Goal: Task Accomplishment & Management: Complete application form

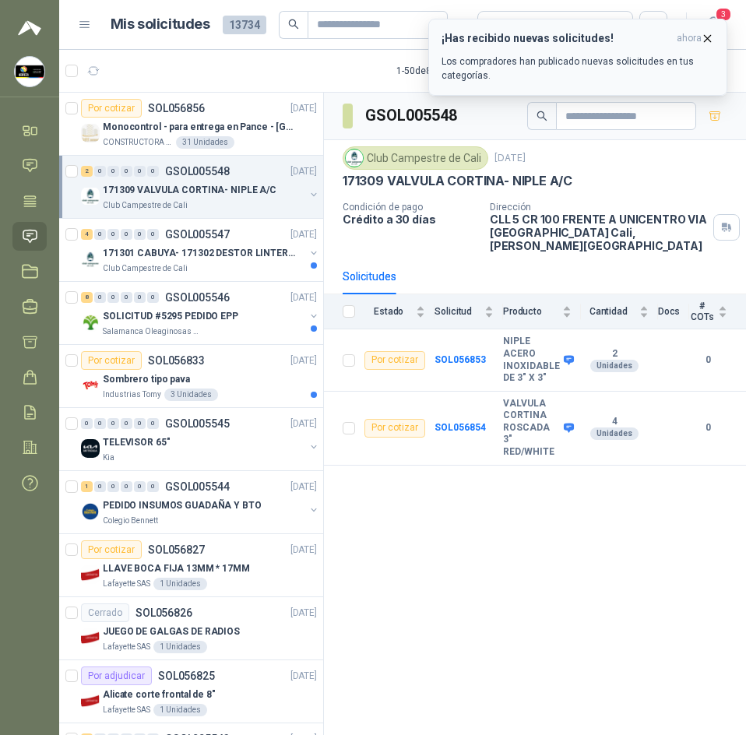
click at [715, 38] on button "¡Has recibido nuevas solicitudes! ahora Los compradores han publicado nuevas so…" at bounding box center [577, 57] width 299 height 77
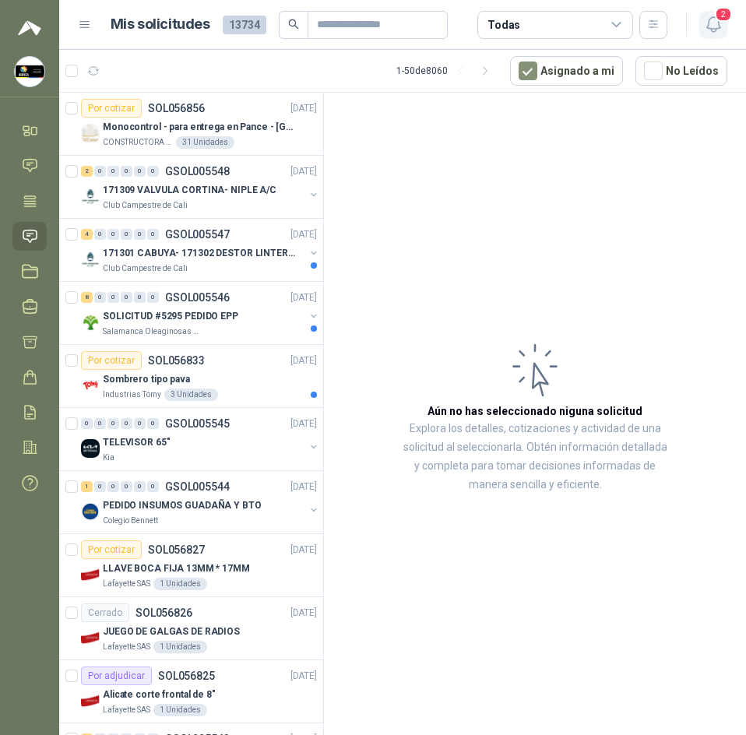
click at [711, 23] on icon "button" at bounding box center [713, 24] width 19 height 19
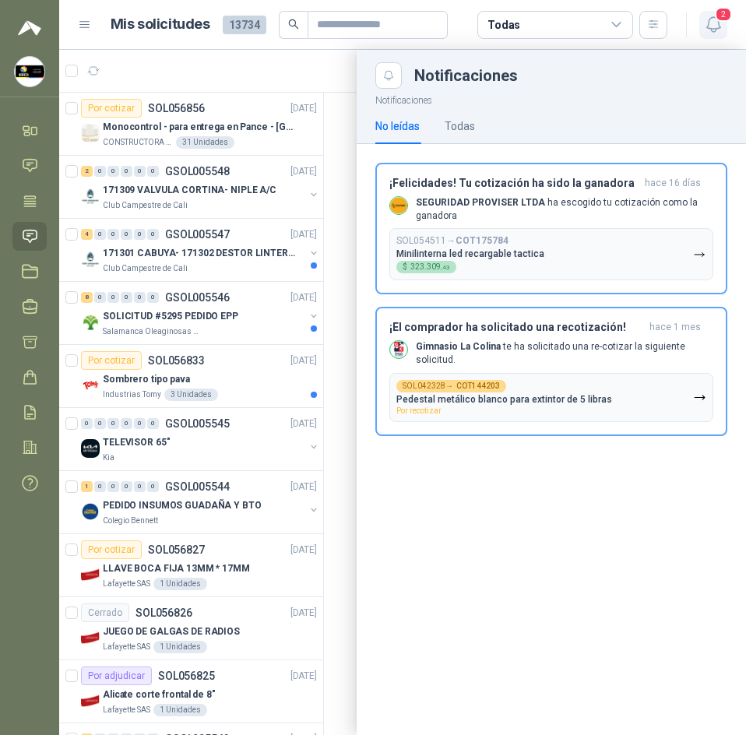
click at [711, 23] on icon "button" at bounding box center [713, 24] width 19 height 19
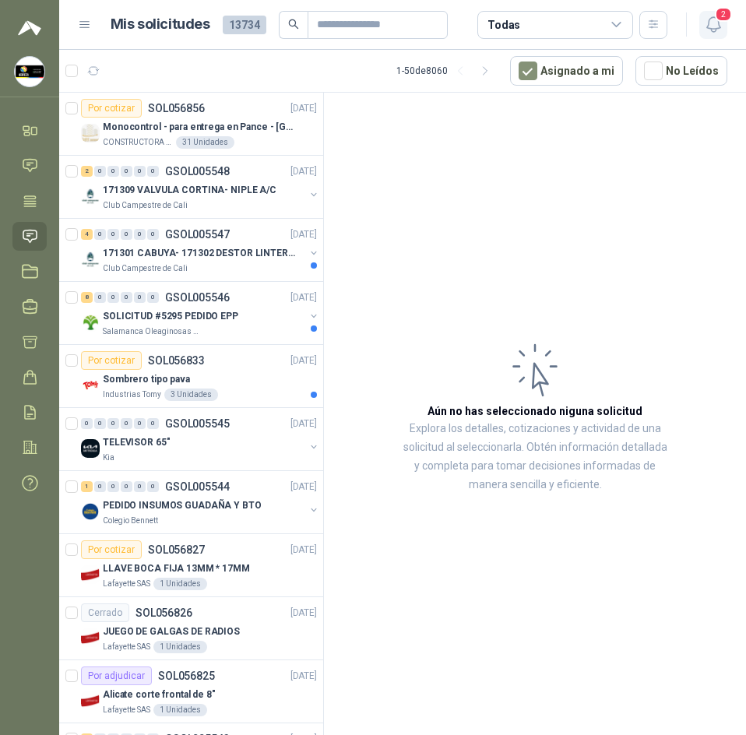
click at [707, 12] on button "2" at bounding box center [713, 25] width 28 height 28
click at [711, 44] on header "Mis solicitudes 13734 Todas 2" at bounding box center [402, 25] width 686 height 50
click at [705, 17] on icon "button" at bounding box center [713, 24] width 19 height 19
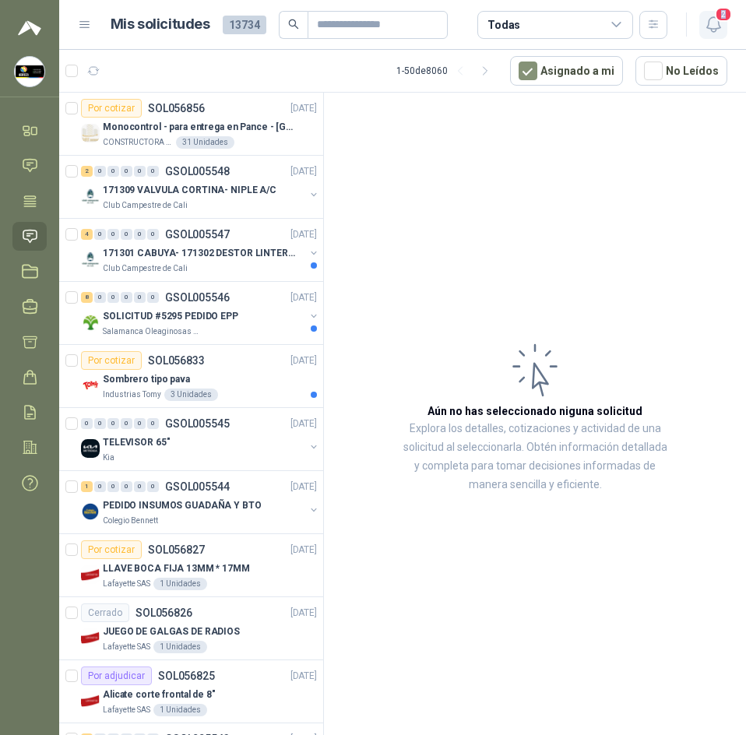
click at [705, 17] on icon "button" at bounding box center [713, 24] width 19 height 19
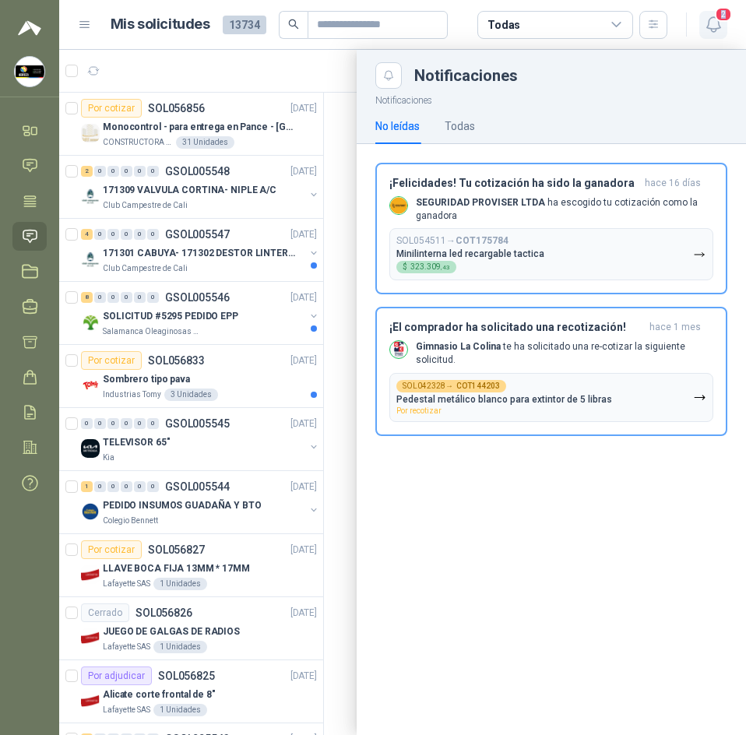
click at [705, 17] on icon "button" at bounding box center [713, 24] width 19 height 19
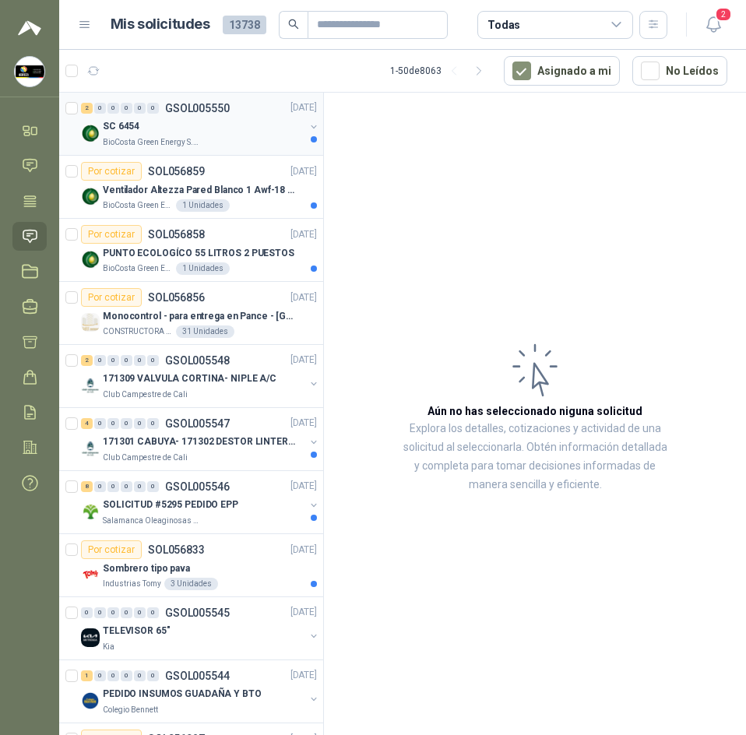
click at [265, 132] on div "SC 6454" at bounding box center [204, 127] width 202 height 19
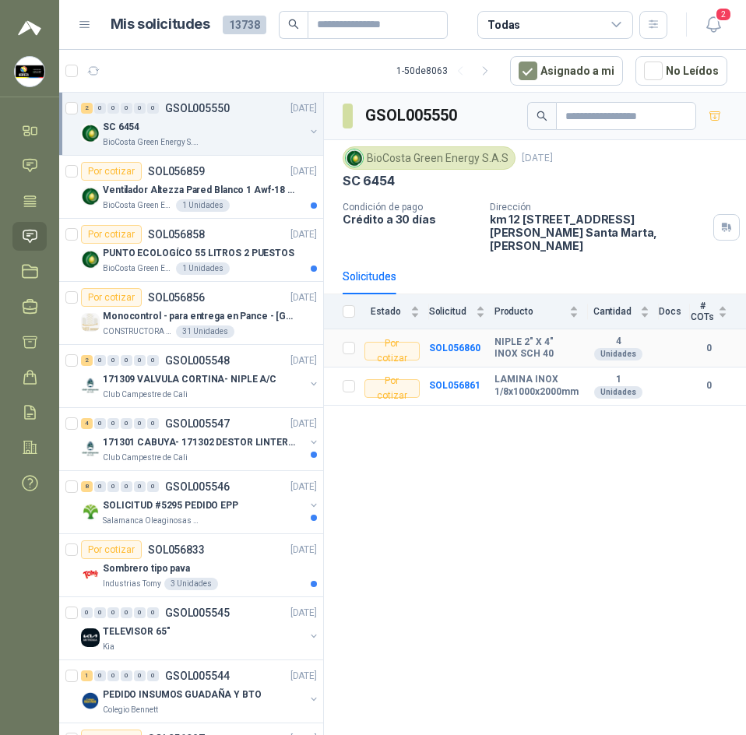
click at [545, 336] on b "NIPLE 2" X 4" INOX SCH 40" at bounding box center [536, 348] width 84 height 24
copy b "NIPLE 2" X 4" INOX SCH 40"
click at [454, 342] on b "SOL056860" at bounding box center [454, 347] width 51 height 11
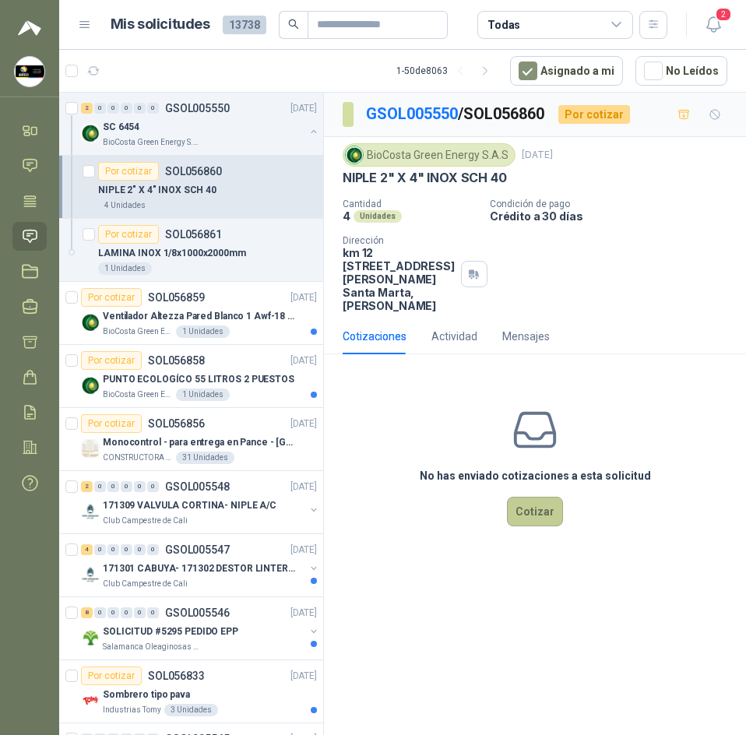
click at [529, 505] on button "Cotizar" at bounding box center [535, 512] width 56 height 30
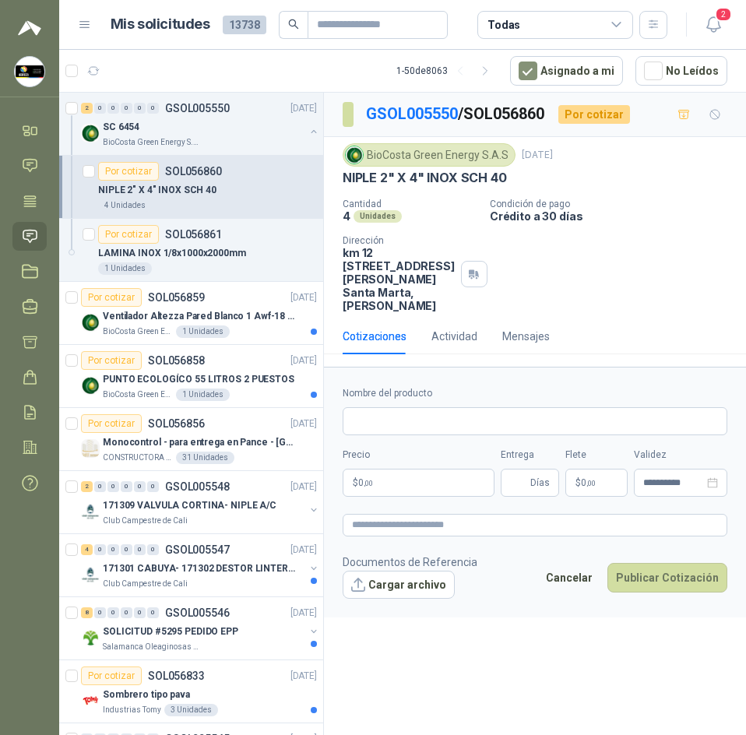
click at [405, 179] on p "NIPLE 2" X 4" INOX SCH 40" at bounding box center [424, 178] width 164 height 16
copy p "NIPLE 2" X 4" INOX SCH 40"
click at [468, 416] on input "Nombre del producto" at bounding box center [534, 421] width 384 height 28
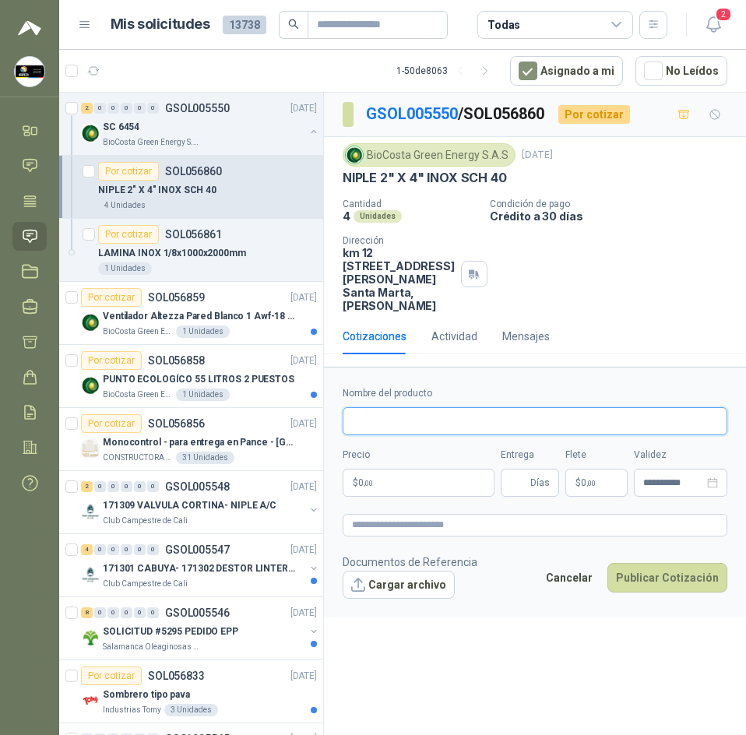
paste input "**********"
type input "**********"
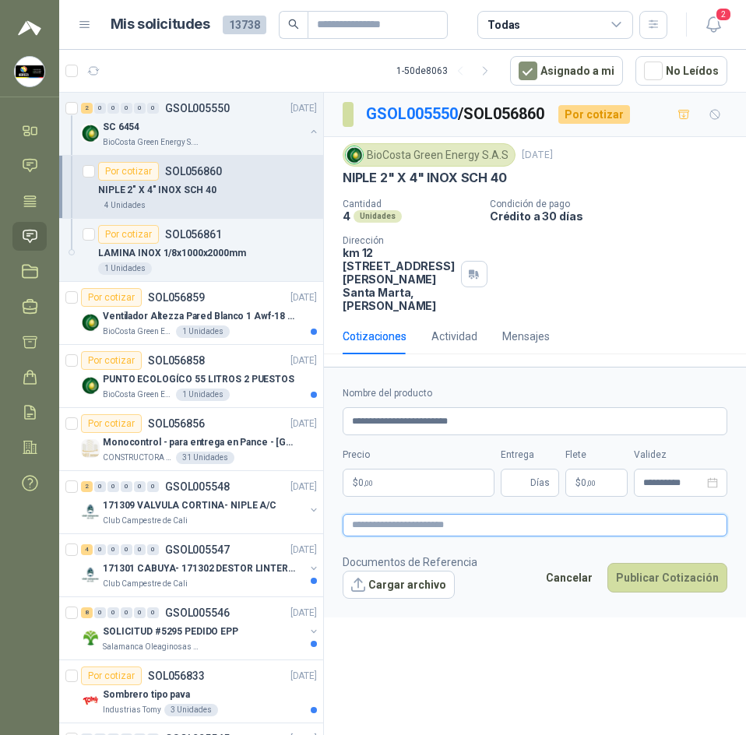
click at [449, 518] on textarea at bounding box center [534, 525] width 384 height 23
paste textarea "**********"
type textarea "**********"
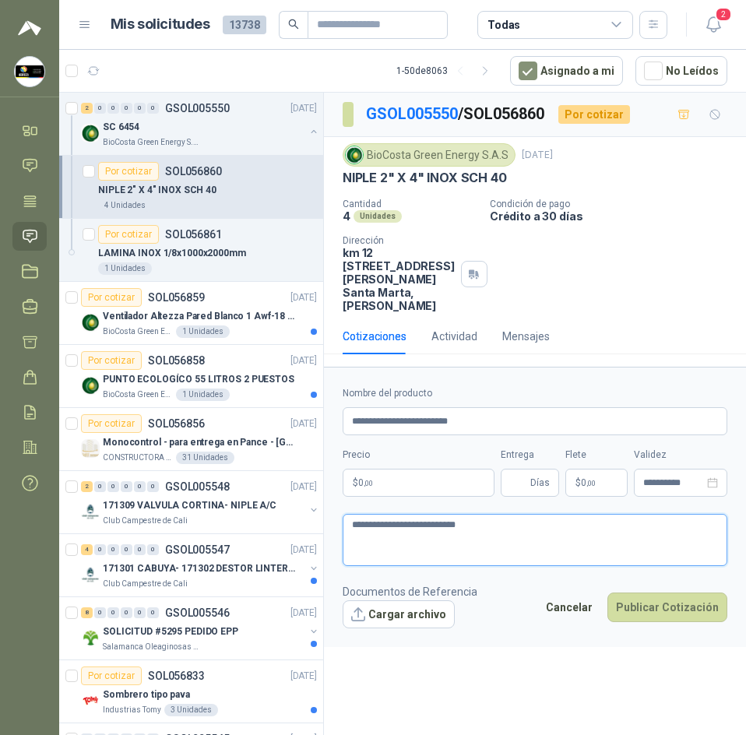
type textarea "**********"
click at [392, 162] on div "BioCosta Green Energy S.A.S" at bounding box center [428, 154] width 173 height 23
click at [398, 159] on div "BioCosta Green Energy S.A.S" at bounding box center [428, 154] width 173 height 23
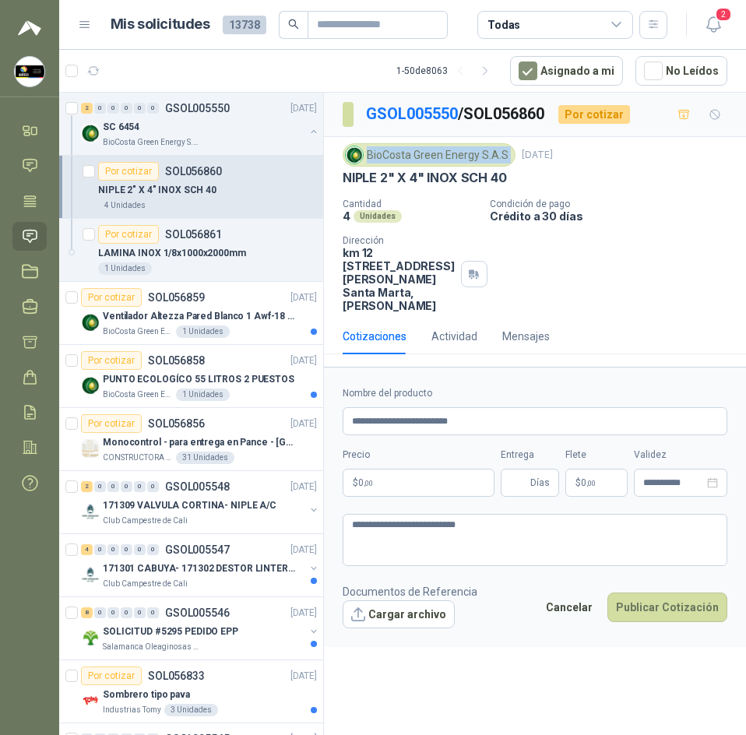
click at [398, 159] on div "BioCosta Green Energy S.A.S" at bounding box center [428, 154] width 173 height 23
copy div "BioCosta Green Energy S.A.S"
click at [518, 116] on p "GSOL005550 / SOL056860" at bounding box center [456, 114] width 180 height 24
click at [423, 115] on link "GSOL005550" at bounding box center [412, 113] width 92 height 19
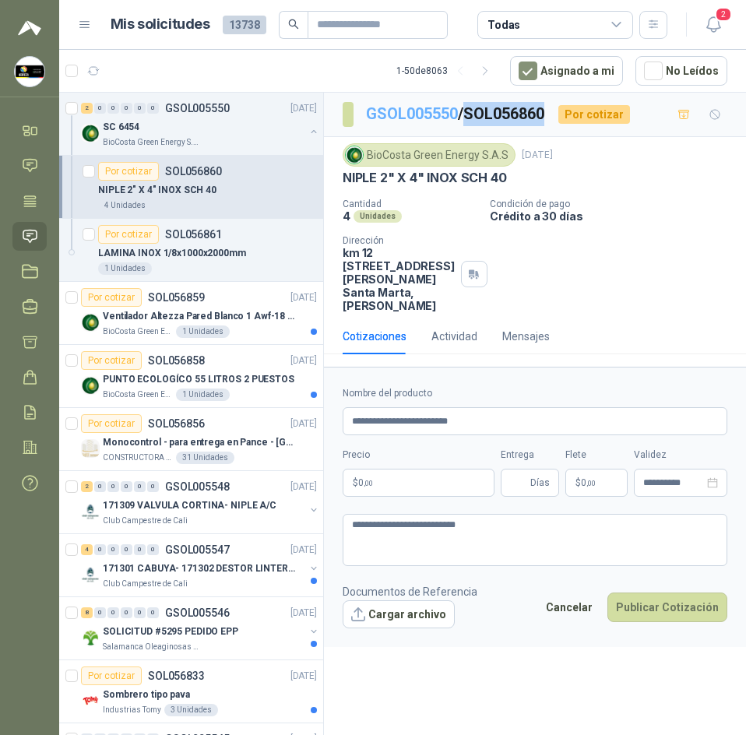
click at [423, 115] on link "GSOL005550" at bounding box center [412, 113] width 92 height 19
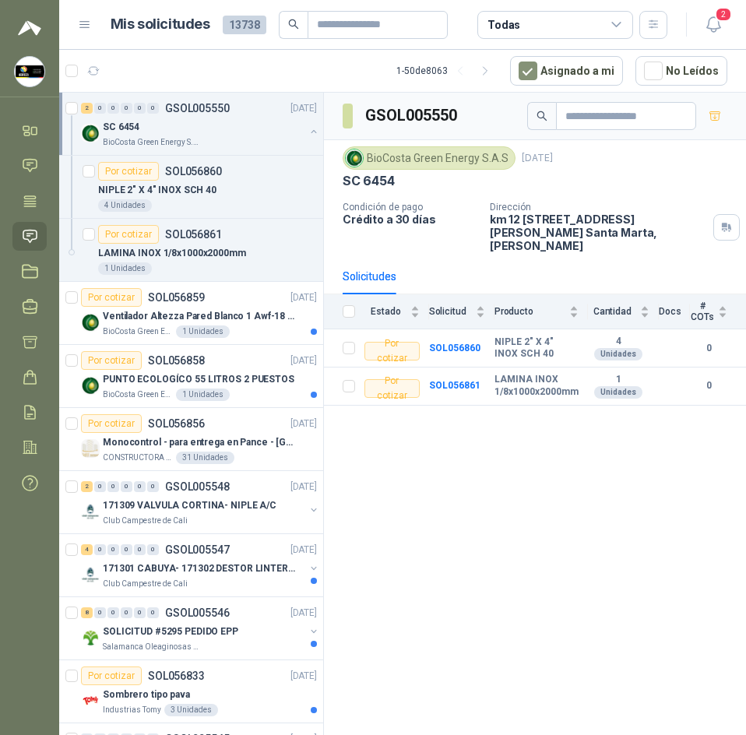
click at [413, 115] on h3 "GSOL005550" at bounding box center [412, 116] width 94 height 24
copy h3 "GSOL005550"
click at [468, 329] on td "SOL056860" at bounding box center [461, 348] width 65 height 38
click at [465, 342] on b "SOL056860" at bounding box center [454, 347] width 51 height 11
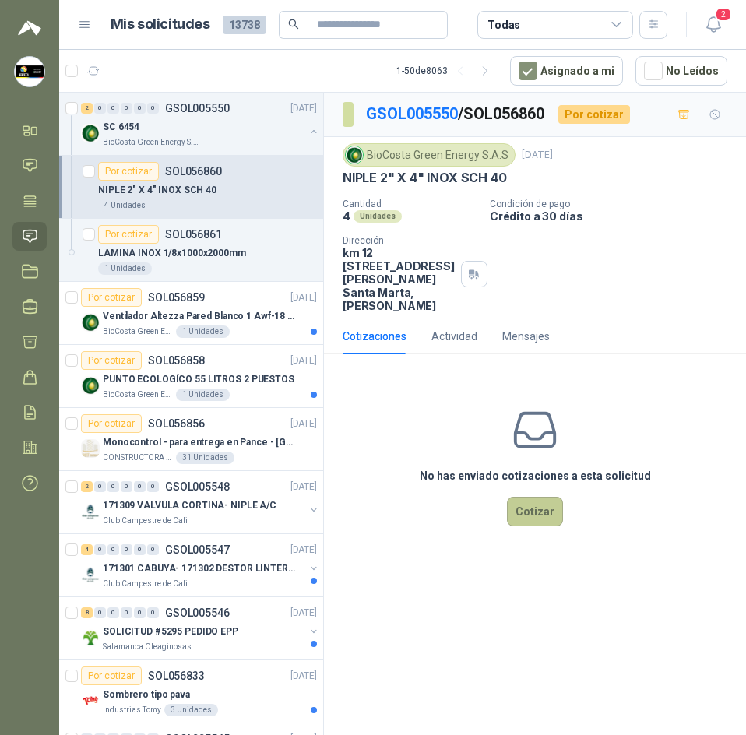
click at [542, 514] on button "Cotizar" at bounding box center [535, 512] width 56 height 30
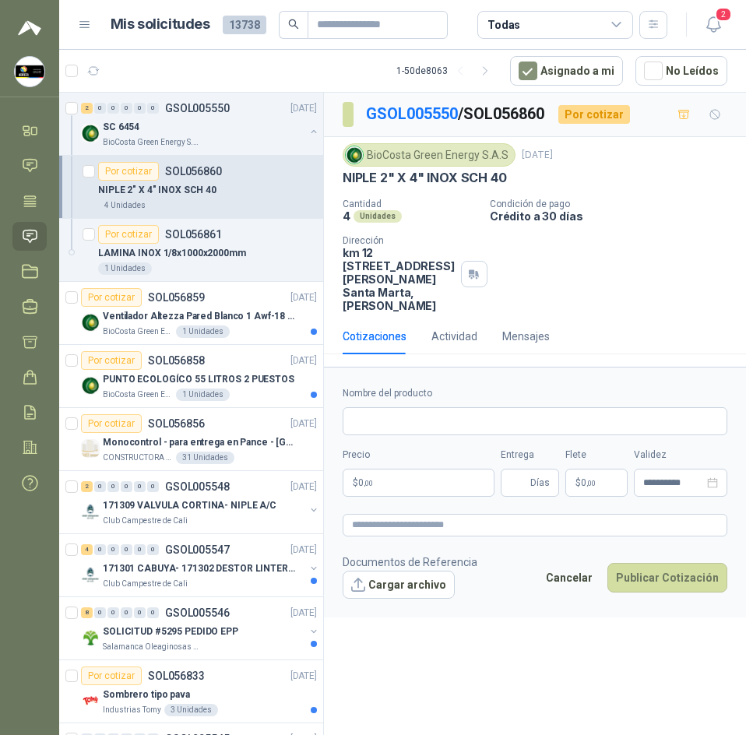
click at [412, 173] on p "NIPLE 2" X 4" INOX SCH 40" at bounding box center [424, 178] width 164 height 16
click at [411, 178] on p "NIPLE 2" X 4" INOX SCH 40" at bounding box center [424, 178] width 164 height 16
copy p "NIPLE 2" X 4" INOX SCH 40"
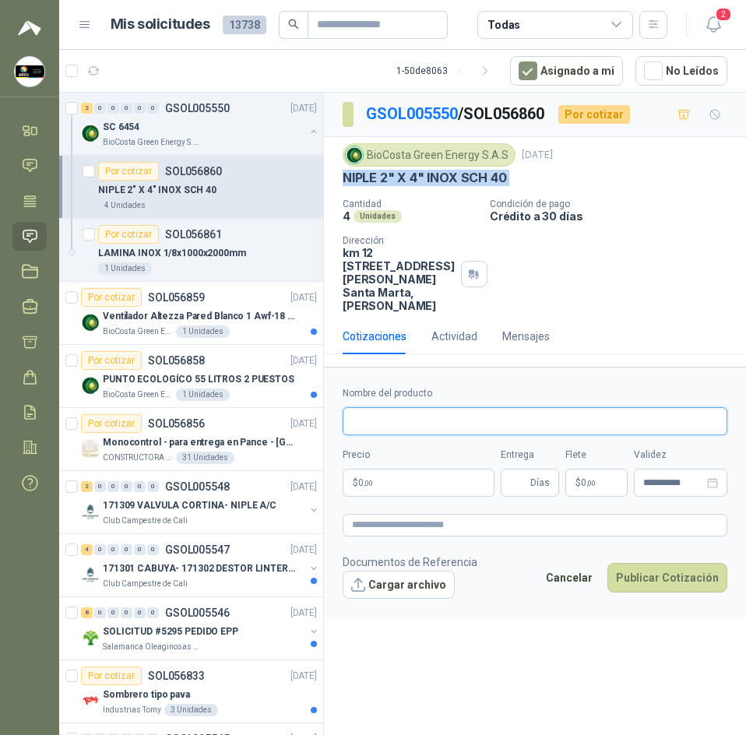
click at [446, 429] on input "Nombre del producto" at bounding box center [534, 421] width 384 height 28
paste input "**********"
type input "**********"
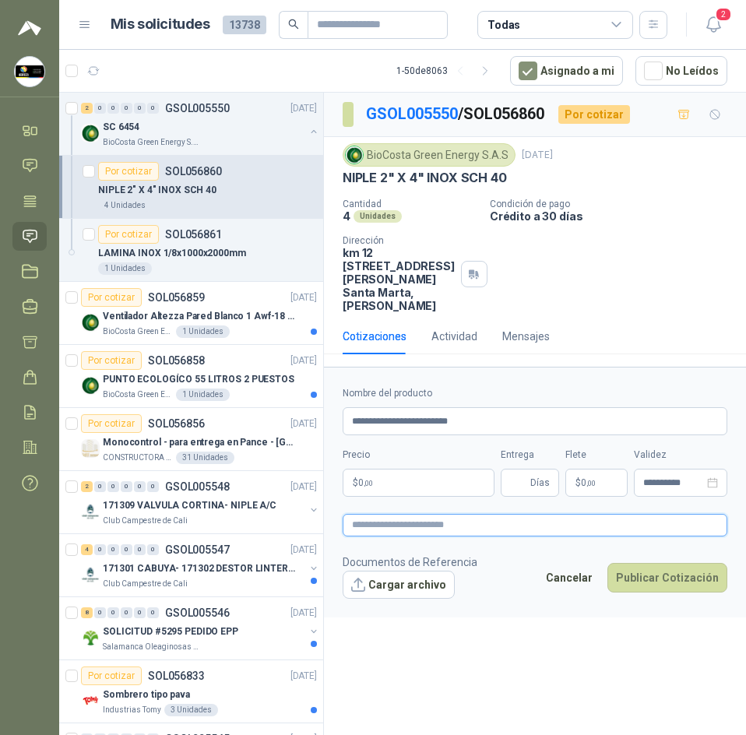
click at [444, 526] on textarea at bounding box center [534, 525] width 384 height 23
paste textarea "**********"
type textarea "**********"
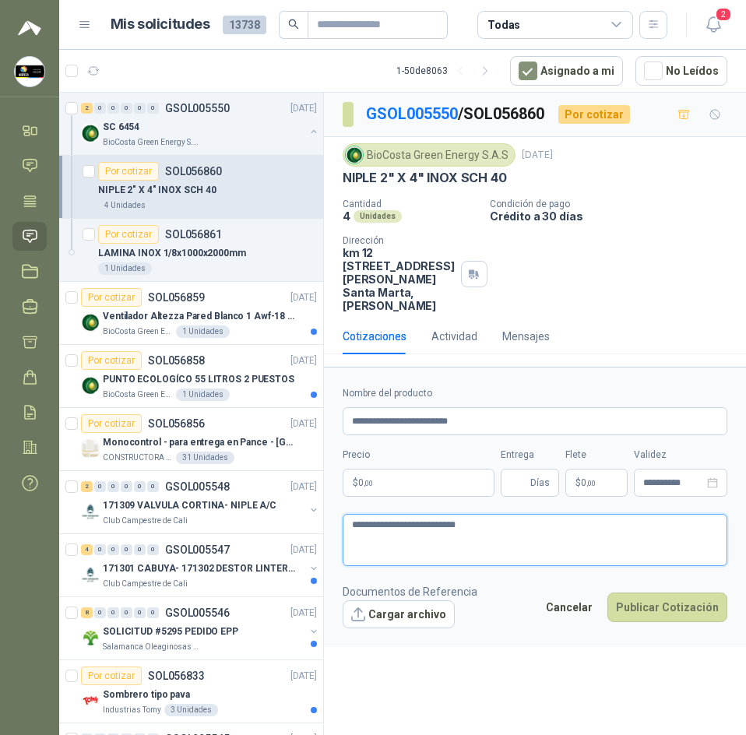
type textarea "**********"
click at [433, 486] on body "Sandra Delgado Soluciones Industriales D&D Inicio Chat Tareas Solicitudes Licit…" at bounding box center [373, 367] width 746 height 735
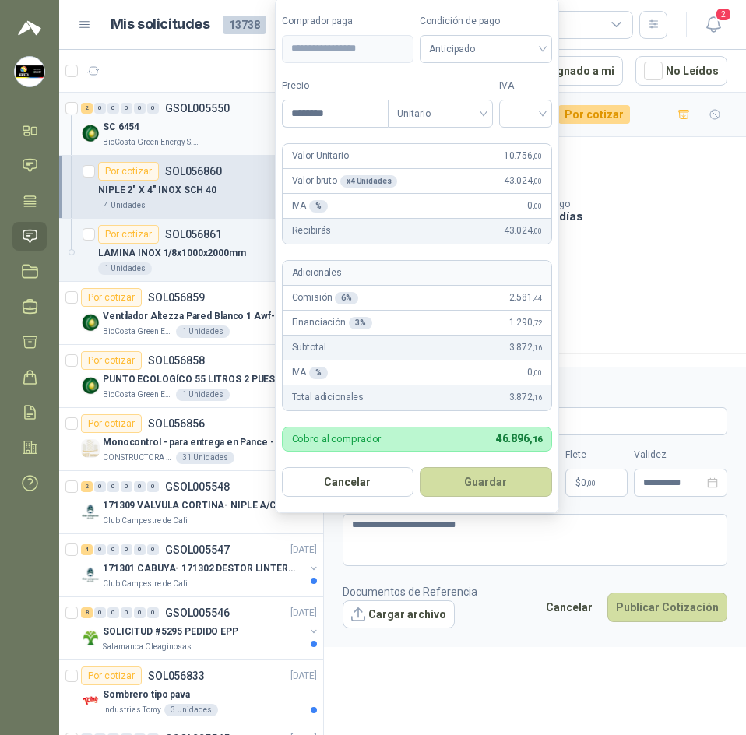
drag, startPoint x: 335, startPoint y: 111, endPoint x: 233, endPoint y: 111, distance: 101.2
click at [233, 111] on body "Sandra Delgado Soluciones Industriales D&D Inicio Chat Tareas Solicitudes Licit…" at bounding box center [373, 367] width 746 height 735
type input "********"
click at [513, 104] on input "search" at bounding box center [525, 111] width 34 height 23
click at [521, 137] on div "19%" at bounding box center [528, 145] width 29 height 17
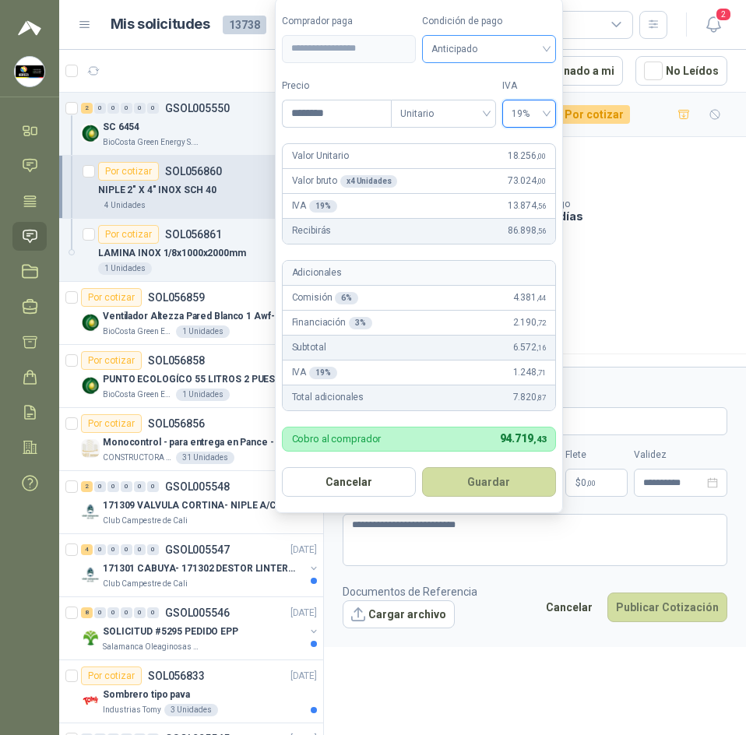
click at [508, 51] on span "Anticipado" at bounding box center [488, 48] width 115 height 23
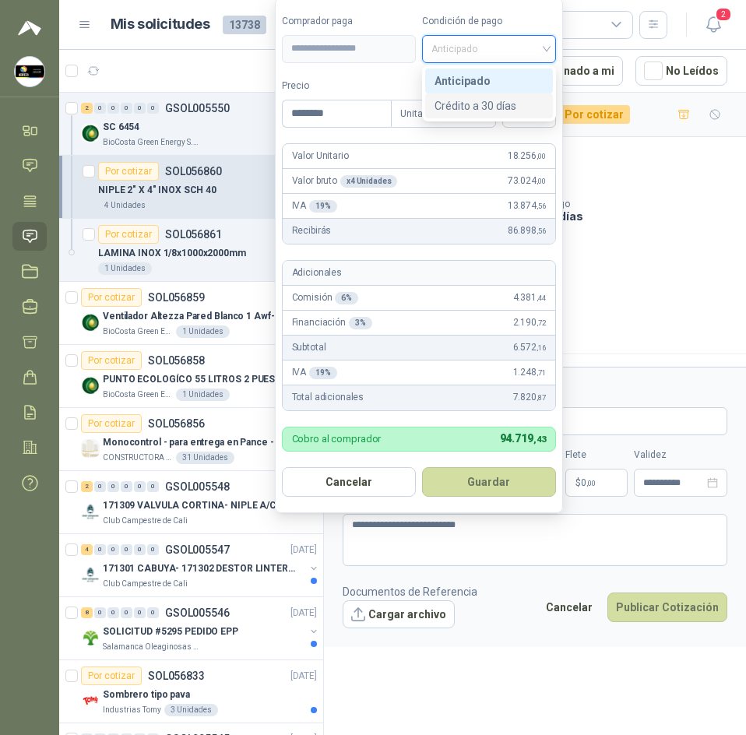
click at [501, 107] on div "Crédito a 30 días" at bounding box center [488, 105] width 109 height 17
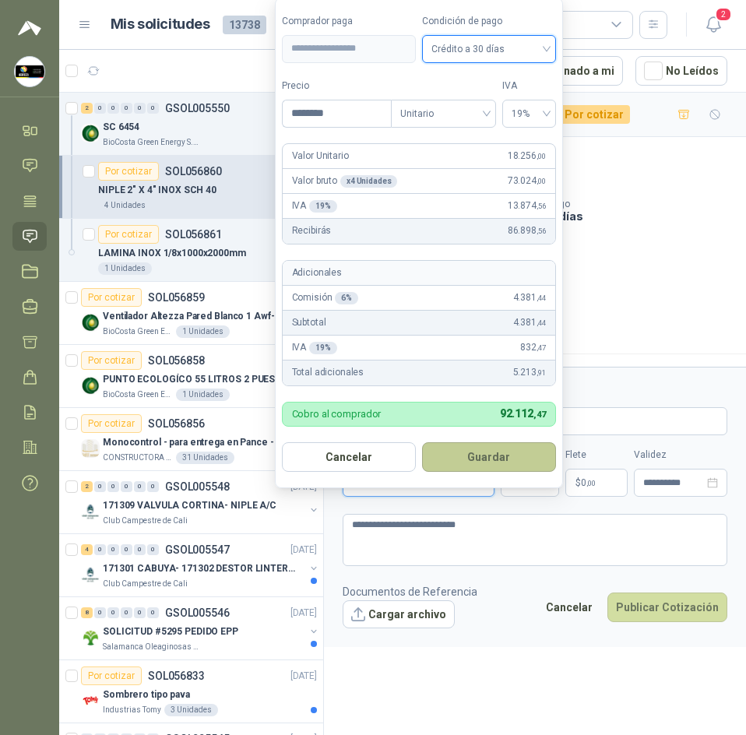
click at [484, 463] on button "Guardar" at bounding box center [489, 457] width 134 height 30
click at [484, 463] on div "Precio $ 86.898 ,56" at bounding box center [418, 472] width 152 height 49
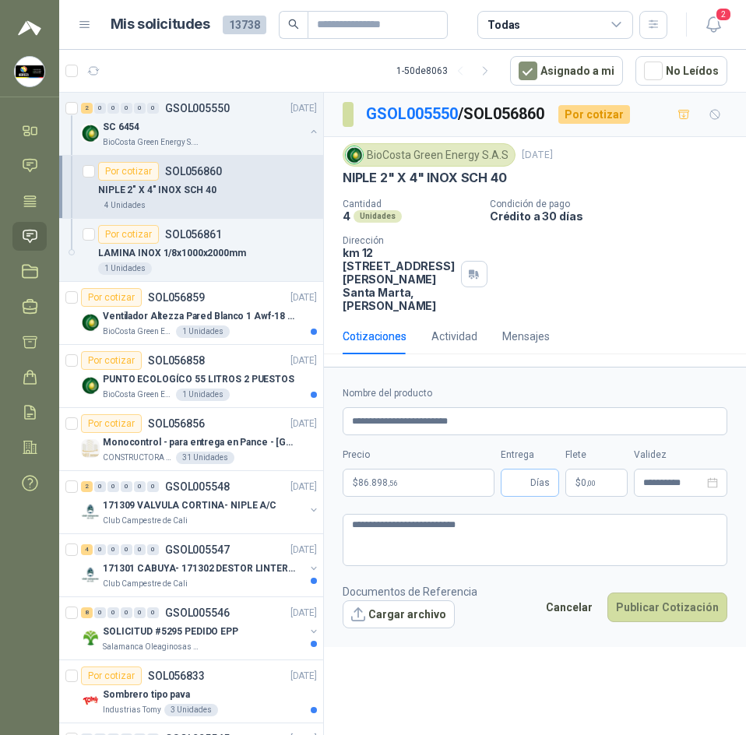
click at [507, 484] on span "Días" at bounding box center [529, 483] width 58 height 28
click at [514, 480] on input "Entrega" at bounding box center [518, 482] width 17 height 26
type input "*"
click at [591, 490] on p "$ 0 ,00" at bounding box center [596, 483] width 62 height 28
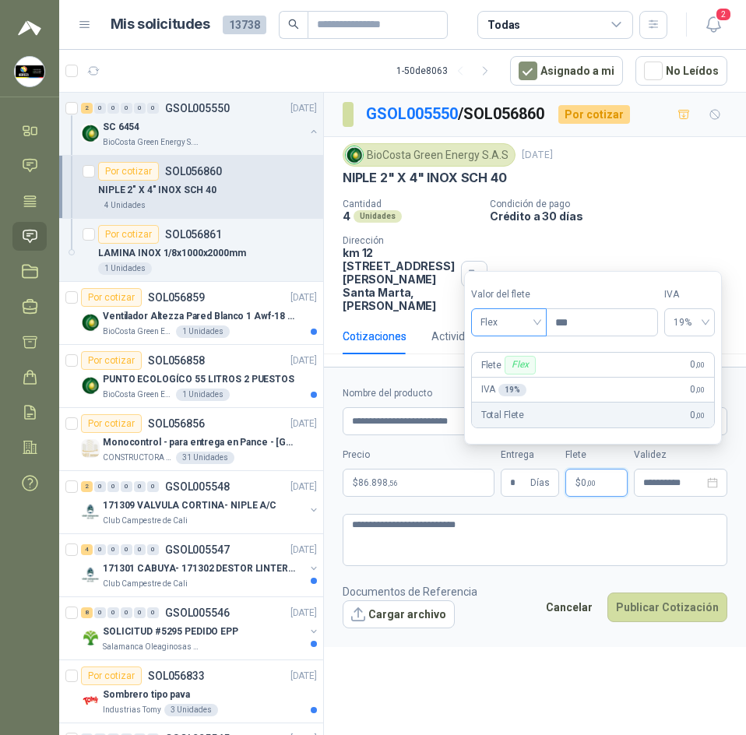
click at [507, 334] on span "Flex" at bounding box center [508, 322] width 57 height 23
click at [518, 376] on div "Incluido" at bounding box center [510, 379] width 54 height 17
click at [661, 600] on button "Publicar Cotización" at bounding box center [667, 607] width 120 height 30
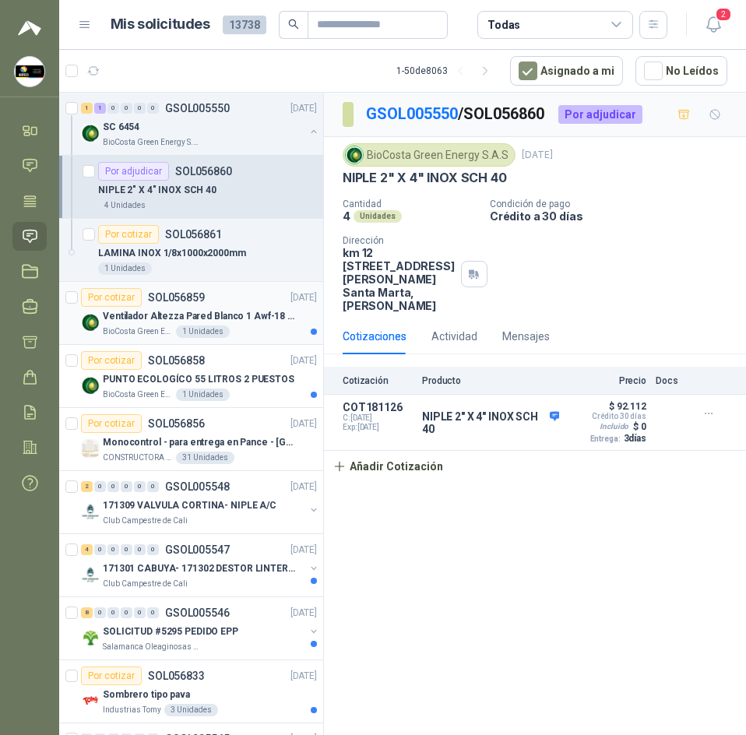
click at [233, 309] on p "Ventilador Altezza Pared Blanco 1 Awf-18 Pro Balinera" at bounding box center [200, 316] width 194 height 15
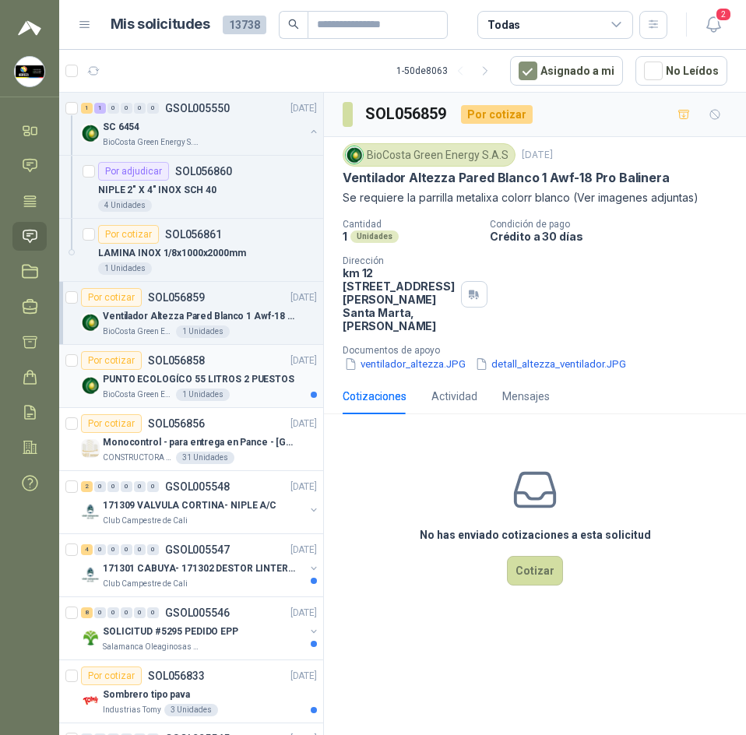
click at [259, 374] on p "PUNTO ECOLOGÍCO 55 LITROS 2 PUESTOS" at bounding box center [198, 379] width 191 height 15
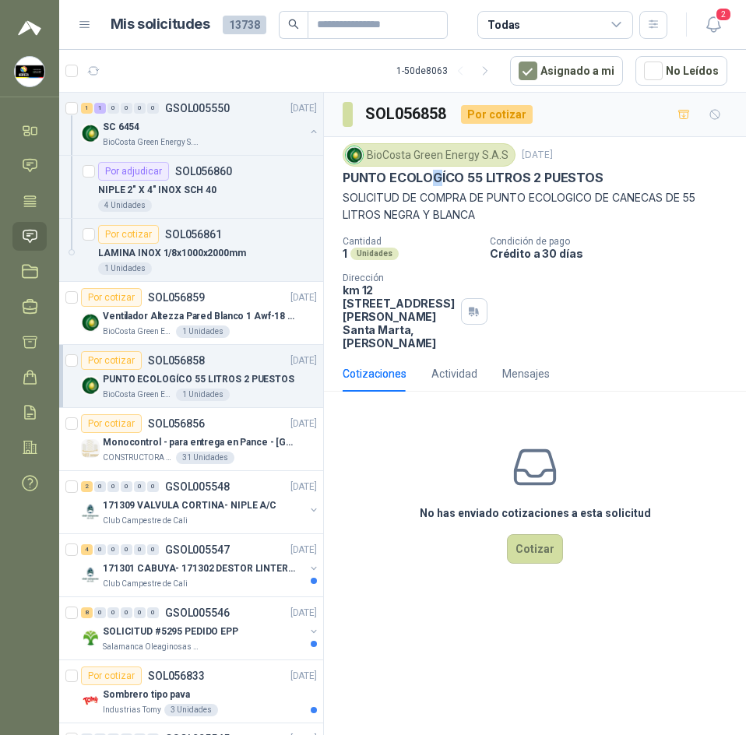
click at [437, 181] on p "PUNTO ECOLOGÍCO 55 LITROS 2 PUESTOS" at bounding box center [472, 178] width 261 height 16
click at [375, 195] on p "SOLICITUD DE COMPRA DE PUNTO ECOLOGICO DE CANECAS DE 55 LITROS NEGRA Y BLANCA" at bounding box center [534, 206] width 384 height 34
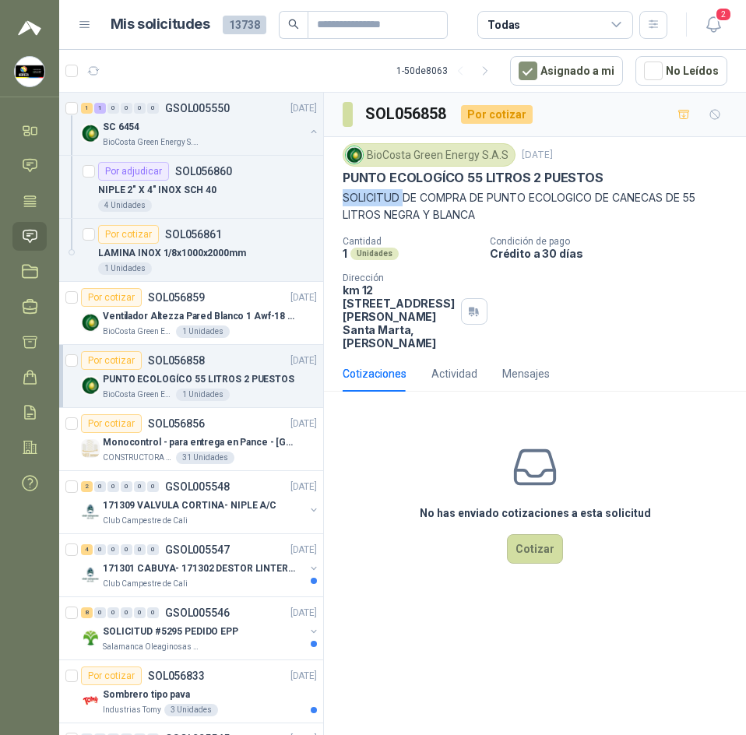
click at [375, 195] on p "SOLICITUD DE COMPRA DE PUNTO ECOLOGICO DE CANECAS DE 55 LITROS NEGRA Y BLANCA" at bounding box center [534, 206] width 384 height 34
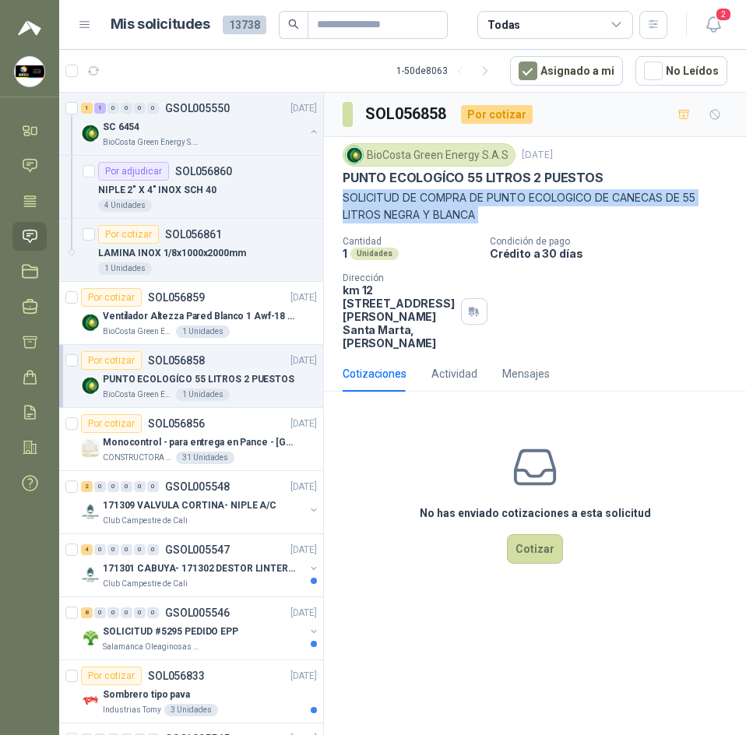
click at [375, 195] on p "SOLICITUD DE COMPRA DE PUNTO ECOLOGICO DE CANECAS DE 55 LITROS NEGRA Y BLANCA" at bounding box center [534, 206] width 384 height 34
copy p "SOLICITUD DE COMPRA DE PUNTO ECOLOGICO DE CANECAS DE 55 LITROS NEGRA Y BLANCA"
click at [249, 378] on p "PUNTO ECOLOGÍCO 55 LITROS 2 PUESTOS" at bounding box center [198, 379] width 191 height 15
drag, startPoint x: 438, startPoint y: 215, endPoint x: 417, endPoint y: 195, distance: 29.2
click at [417, 195] on p "SOLICITUD DE COMPRA DE PUNTO ECOLOGICO DE CANECAS DE 55 LITROS NEGRA Y BLANCA" at bounding box center [534, 206] width 384 height 34
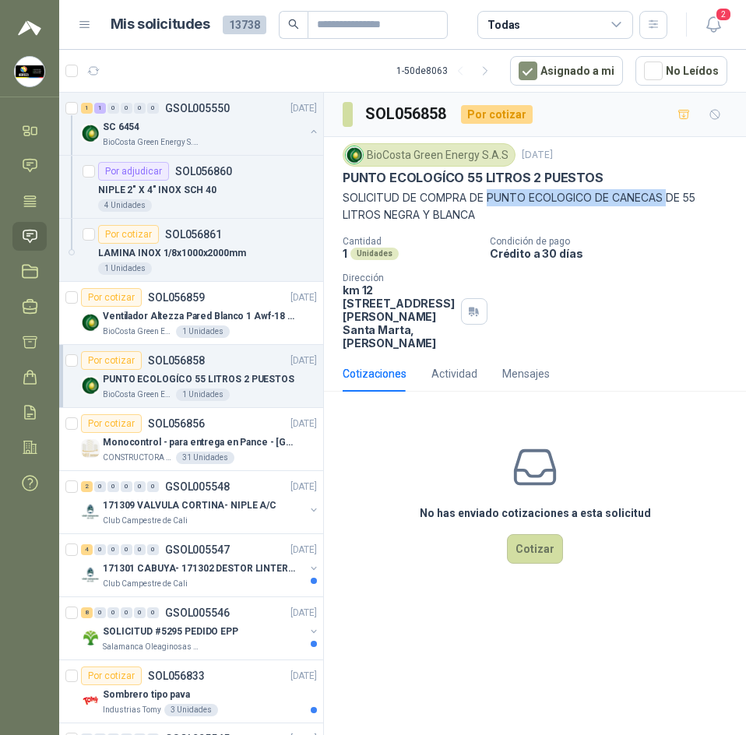
drag, startPoint x: 490, startPoint y: 200, endPoint x: 672, endPoint y: 205, distance: 181.4
click at [672, 205] on p "SOLICITUD DE COMPRA DE PUNTO ECOLOGICO DE CANECAS DE 55 LITROS NEGRA Y BLANCA" at bounding box center [534, 206] width 384 height 34
drag, startPoint x: 497, startPoint y: 192, endPoint x: 490, endPoint y: 202, distance: 11.7
click at [496, 194] on p "SOLICITUD DE COMPRA DE PUNTO ECOLOGICO DE CANECAS DE 55 LITROS NEGRA Y BLANCA" at bounding box center [534, 206] width 384 height 34
click at [485, 202] on p "SOLICITUD DE COMPRA DE PUNTO ECOLOGICO DE CANECAS DE 55 LITROS NEGRA Y BLANCA" at bounding box center [534, 206] width 384 height 34
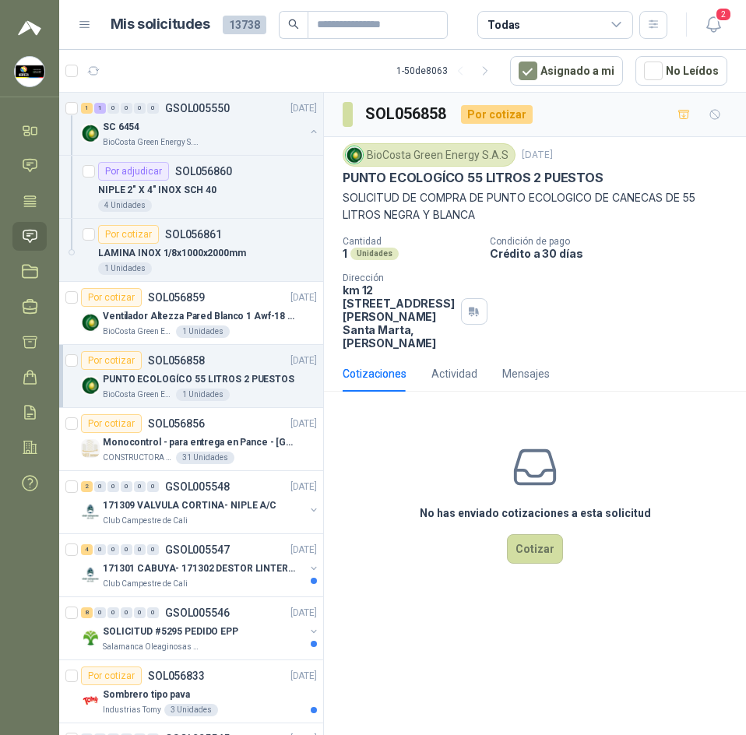
click at [491, 198] on p "SOLICITUD DE COMPRA DE PUNTO ECOLOGICO DE CANECAS DE 55 LITROS NEGRA Y BLANCA" at bounding box center [534, 206] width 384 height 34
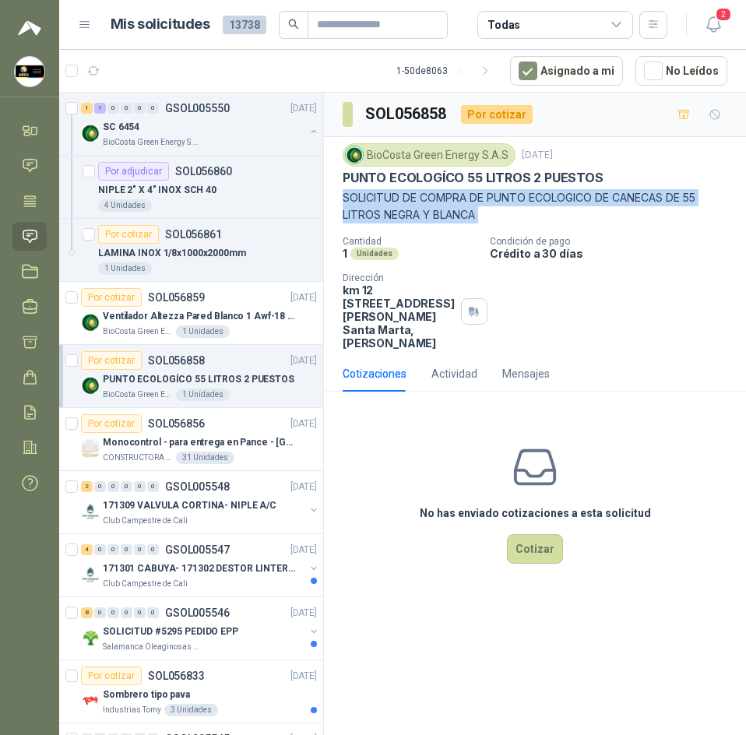
drag, startPoint x: 491, startPoint y: 198, endPoint x: 507, endPoint y: 216, distance: 23.7
click at [511, 218] on p "SOLICITUD DE COMPRA DE PUNTO ECOLOGICO DE CANECAS DE 55 LITROS NEGRA Y BLANCA" at bounding box center [534, 206] width 384 height 34
click at [504, 213] on p "SOLICITUD DE COMPRA DE PUNTO ECOLOGICO DE CANECAS DE 55 LITROS NEGRA Y BLANCA" at bounding box center [534, 206] width 384 height 34
drag, startPoint x: 489, startPoint y: 195, endPoint x: 504, endPoint y: 219, distance: 28.7
click at [504, 219] on p "SOLICITUD DE COMPRA DE PUNTO ECOLOGICO DE CANECAS DE 55 LITROS NEGRA Y BLANCA" at bounding box center [534, 206] width 384 height 34
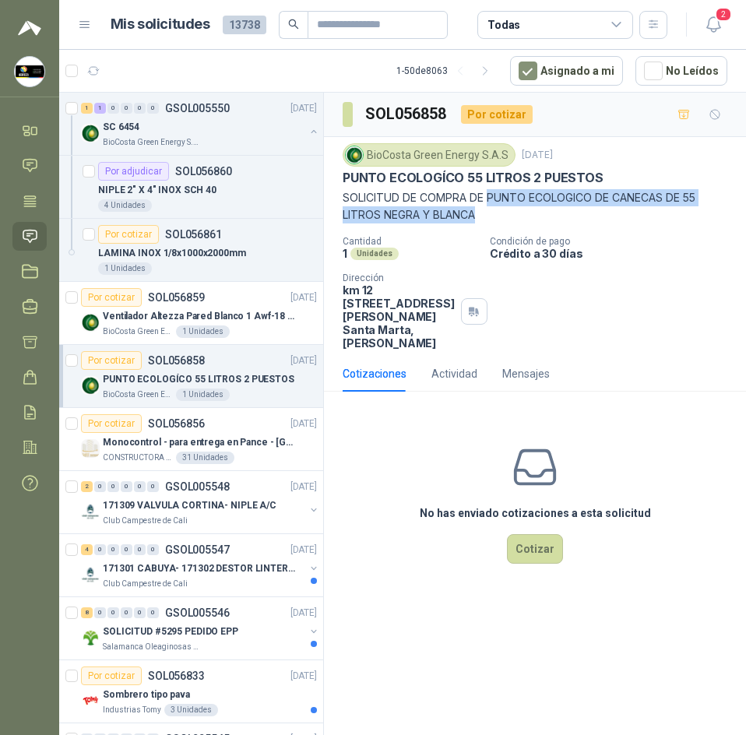
copy p "PUNTO ECOLOGICO DE CANECAS DE 55 LITROS NEGRA Y BLANCA"
